Goal: Task Accomplishment & Management: Manage account settings

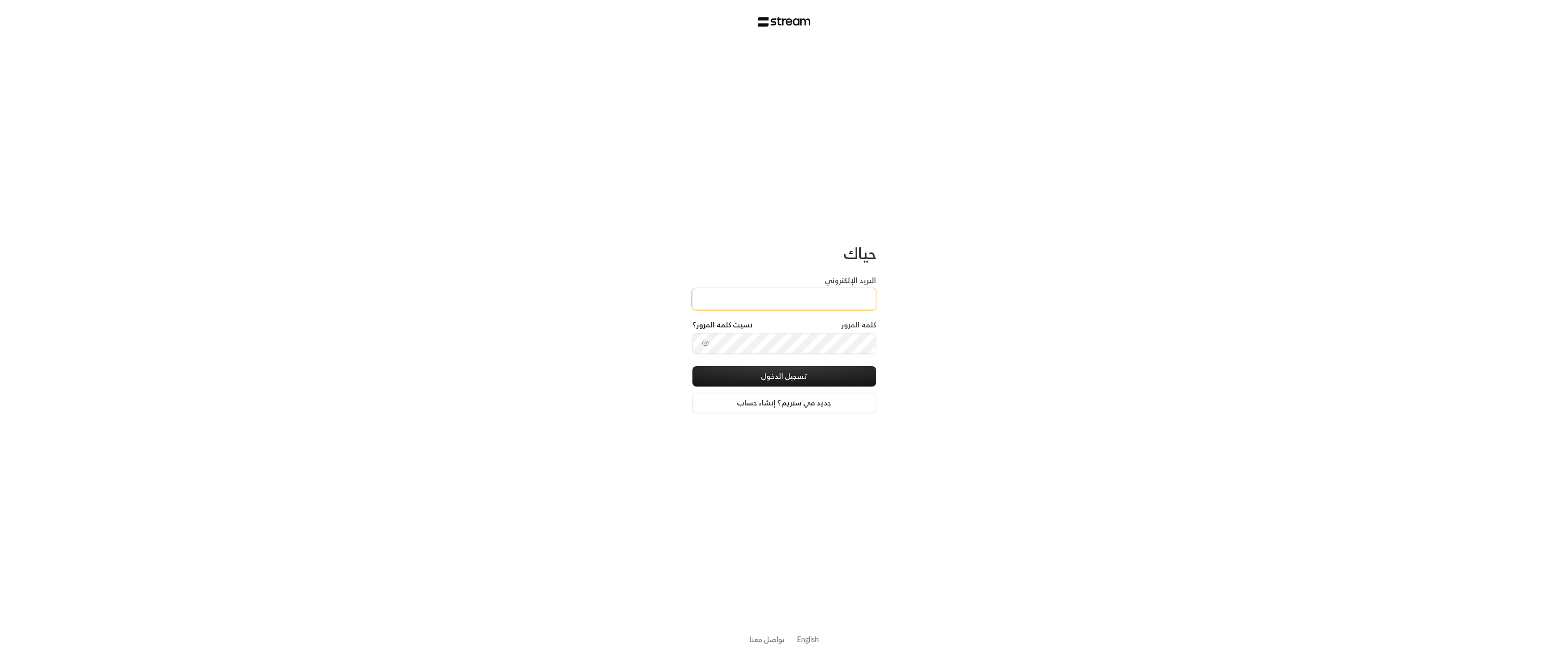
type input "[EMAIL_ADDRESS][DOMAIN_NAME]"
click at [815, 372] on button "تسجيل الدخول" at bounding box center [785, 377] width 184 height 21
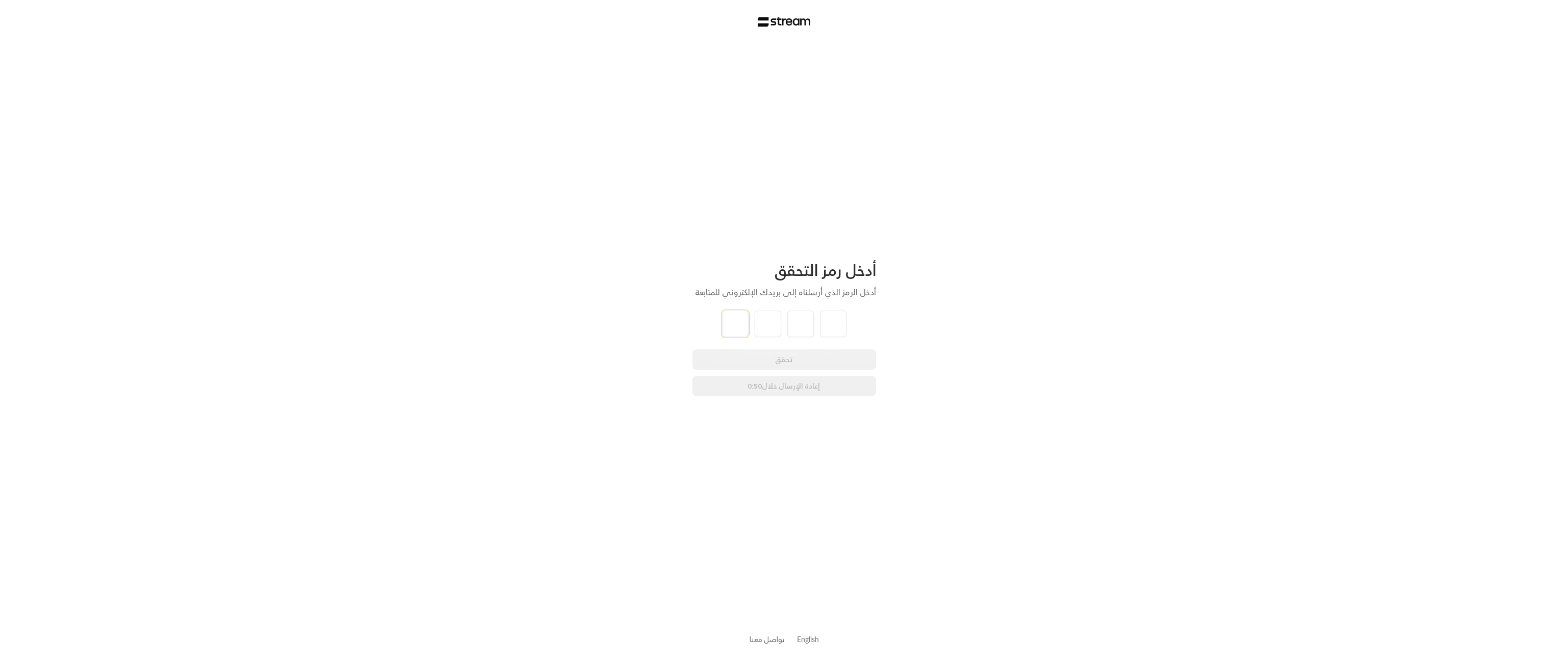
type input "6"
type input "0"
type input "9"
type input "1"
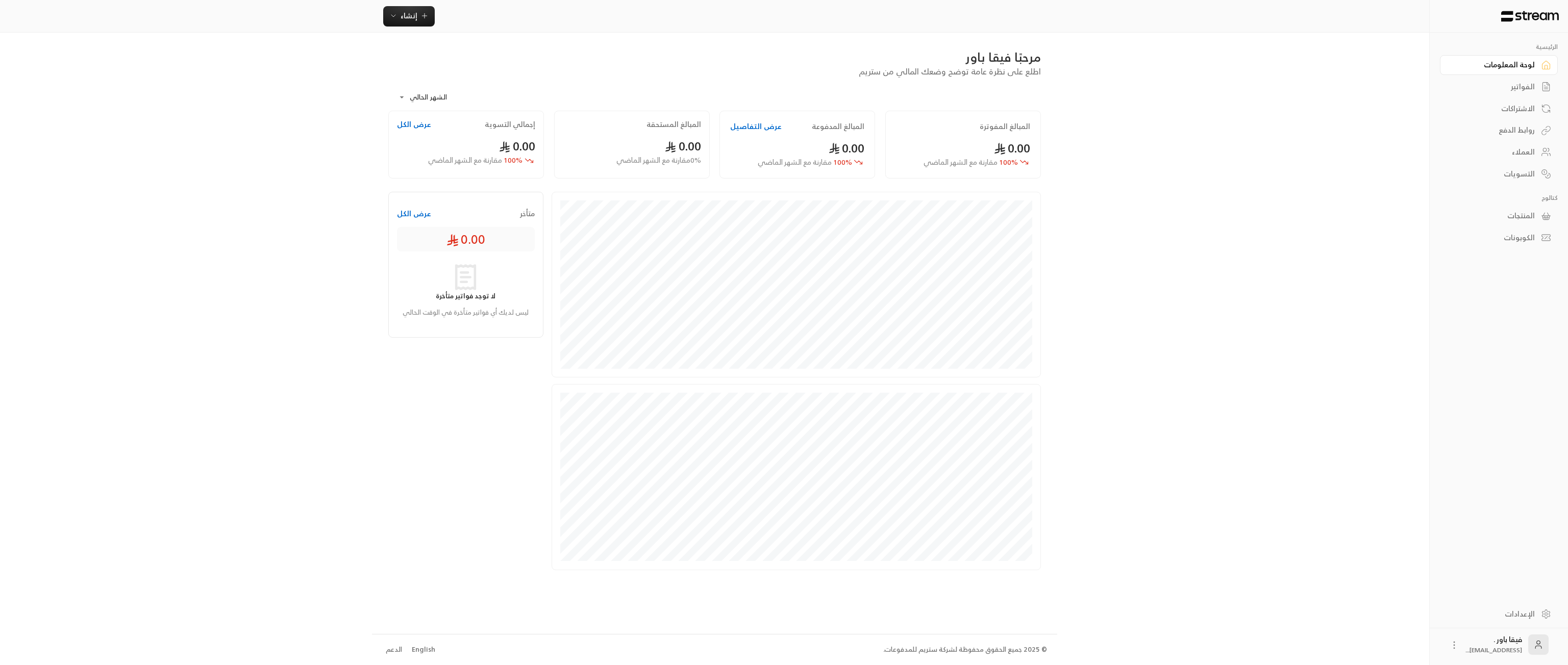
click at [1529, 150] on div "العملاء" at bounding box center [1494, 151] width 82 height 10
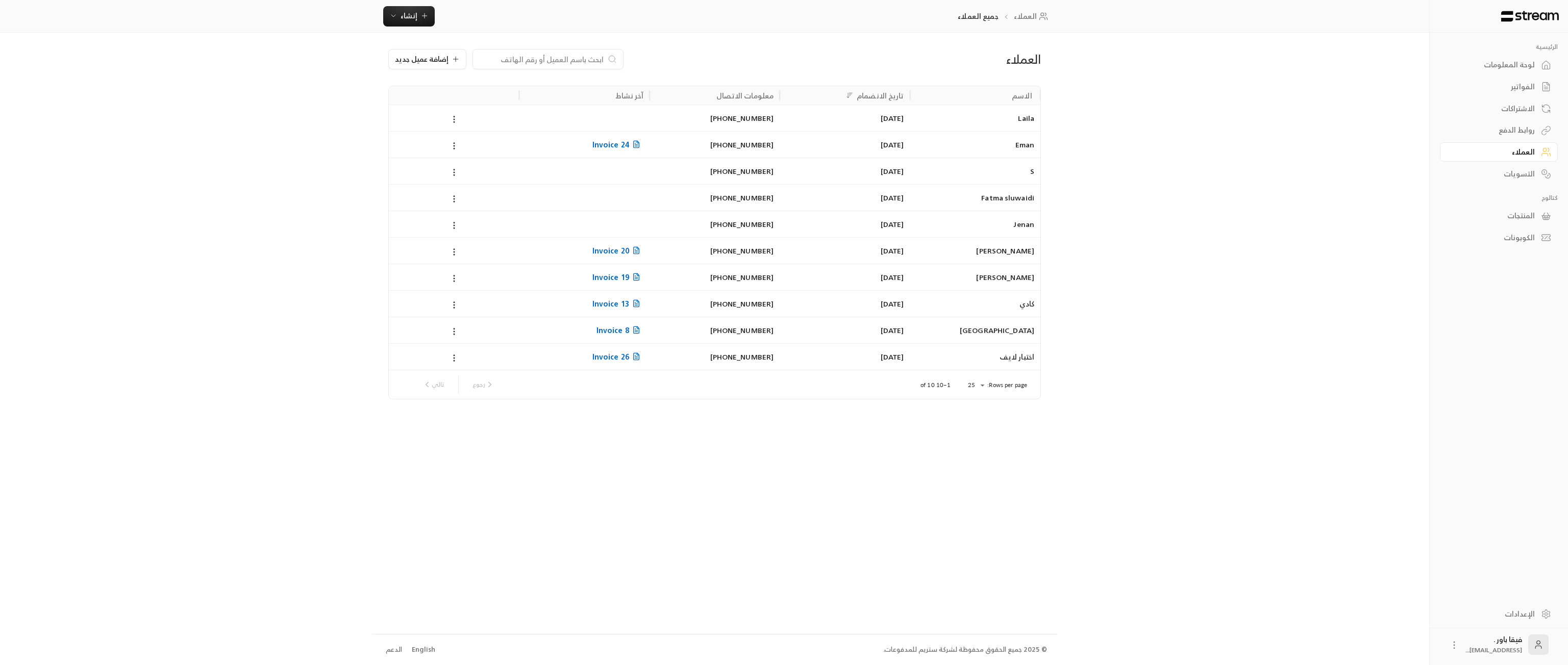
click at [1519, 115] on link "الاشتراكات" at bounding box center [1499, 108] width 118 height 20
